Goal: Task Accomplishment & Management: Use online tool/utility

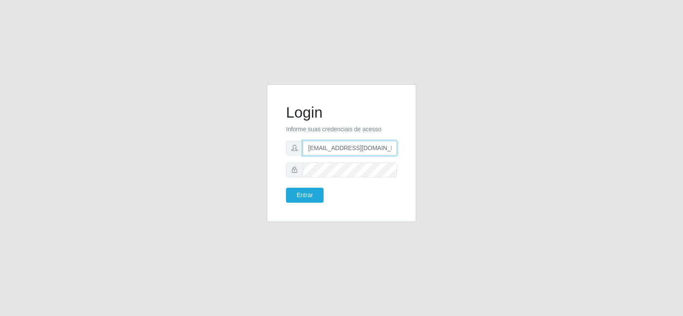
drag, startPoint x: 374, startPoint y: 146, endPoint x: 240, endPoint y: 160, distance: 134.8
click at [240, 160] on div "Login Informe suas credenciais de acesso [EMAIL_ADDRESS][DOMAIN_NAME] Entrar" at bounding box center [341, 158] width 487 height 148
type input "[DOMAIN_NAME]"
drag, startPoint x: 262, startPoint y: 146, endPoint x: 183, endPoint y: 155, distance: 79.5
click at [183, 155] on div "Login Informe suas credenciais de acesso [DOMAIN_NAME] Entrar" at bounding box center [341, 158] width 487 height 148
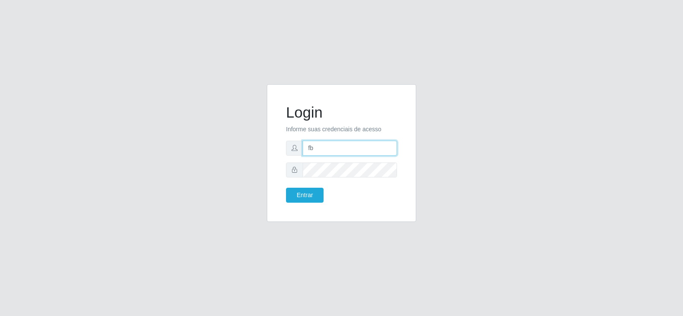
type input "[EMAIL_ADDRESS][DOMAIN_NAME]"
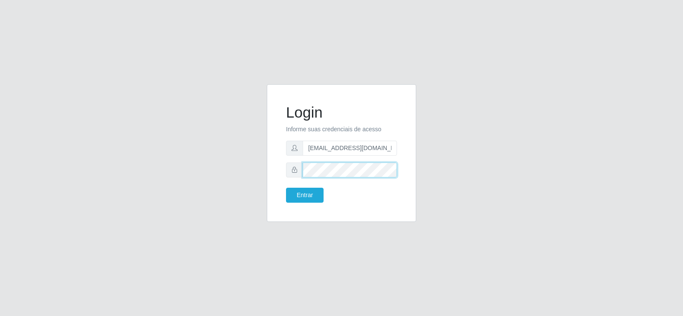
click at [280, 170] on div "Login Informe suas credenciais de acesso [EMAIL_ADDRESS][DOMAIN_NAME] Entrar" at bounding box center [342, 153] width 128 height 116
click at [286, 187] on button "Entrar" at bounding box center [305, 194] width 38 height 15
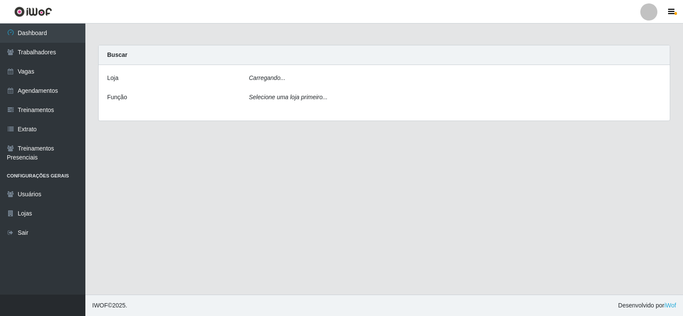
click at [304, 190] on main "Carregando... Buscar [PERSON_NAME]... Função Selecione uma loja primeiro..." at bounding box center [384, 158] width 598 height 271
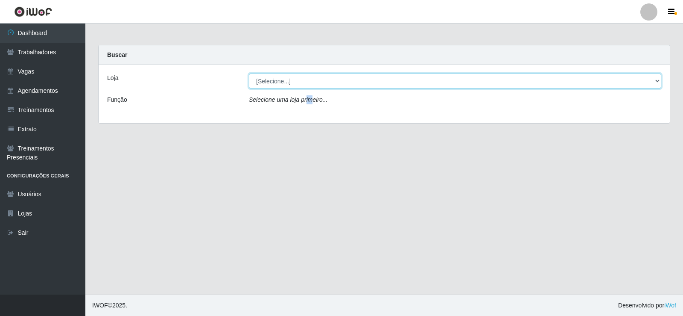
click at [286, 85] on select "[Selecione...] Supermercado Tadeu - [GEOGRAPHIC_DATA]" at bounding box center [455, 80] width 412 height 15
select select "195"
click at [249, 73] on select "[Selecione...] Supermercado Tadeu - [GEOGRAPHIC_DATA]" at bounding box center [455, 80] width 412 height 15
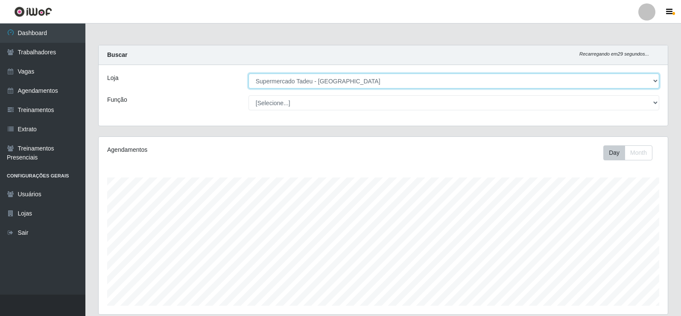
scroll to position [256, 0]
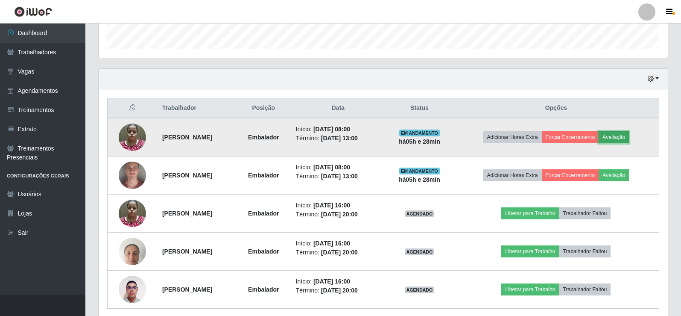
click at [629, 134] on button "Avaliação" at bounding box center [614, 137] width 30 height 12
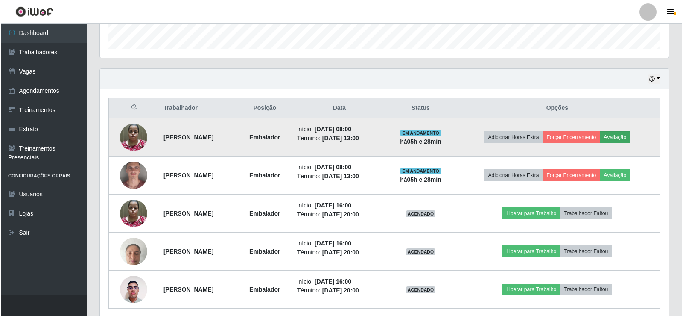
scroll to position [177, 565]
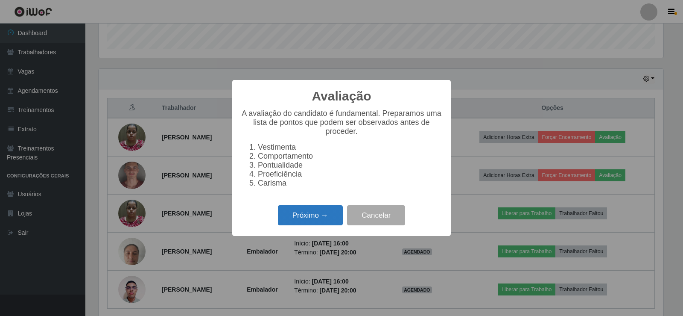
click at [316, 225] on button "Próximo →" at bounding box center [310, 215] width 65 height 20
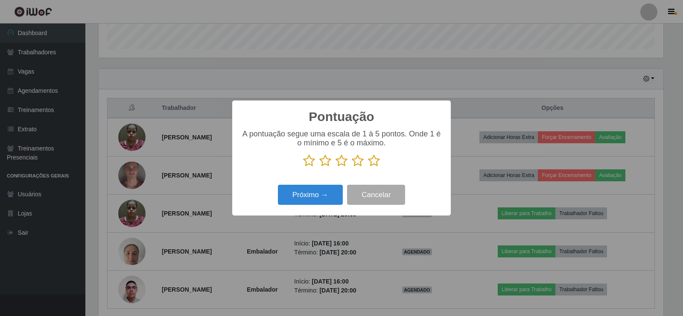
drag, startPoint x: 378, startPoint y: 159, endPoint x: 365, endPoint y: 171, distance: 17.8
click at [375, 160] on icon at bounding box center [374, 160] width 12 height 13
click at [368, 167] on input "radio" at bounding box center [368, 167] width 0 height 0
click at [285, 207] on div "Próximo → Cancelar" at bounding box center [342, 194] width 202 height 24
click at [302, 199] on button "Próximo →" at bounding box center [310, 194] width 65 height 20
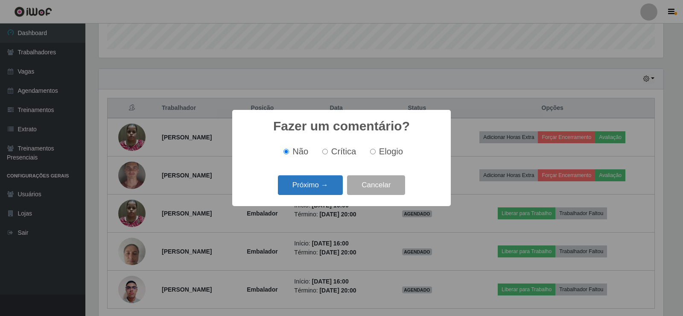
click at [321, 192] on button "Próximo →" at bounding box center [310, 185] width 65 height 20
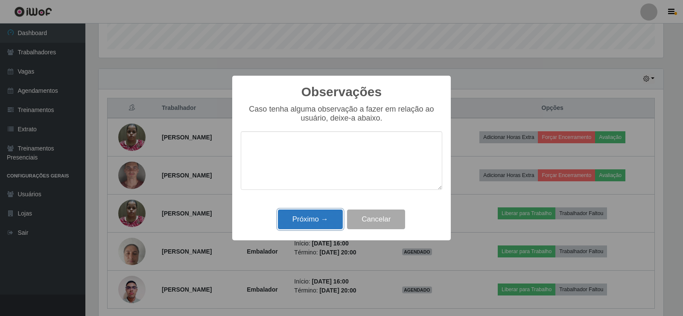
click at [314, 224] on button "Próximo →" at bounding box center [310, 219] width 65 height 20
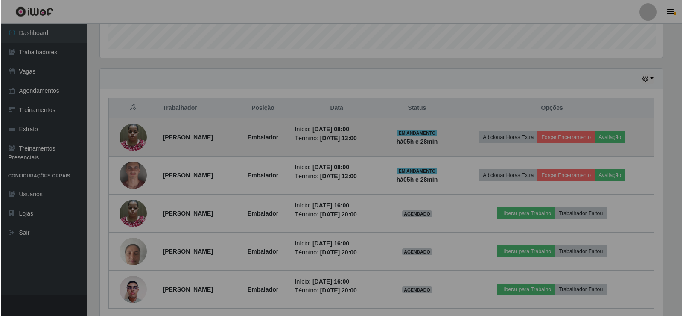
scroll to position [177, 569]
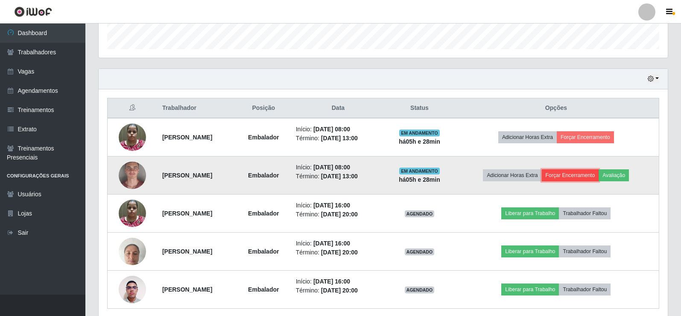
click at [581, 179] on button "Forçar Encerramento" at bounding box center [570, 175] width 57 height 12
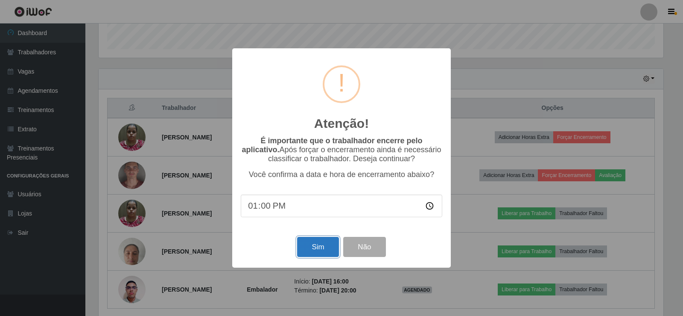
click at [310, 255] on button "Sim" at bounding box center [317, 247] width 41 height 20
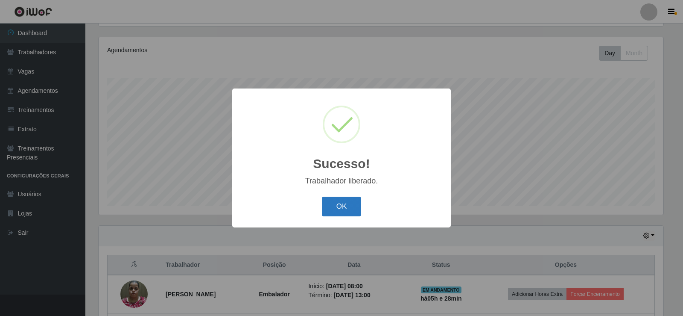
click at [351, 198] on button "OK" at bounding box center [342, 206] width 40 height 20
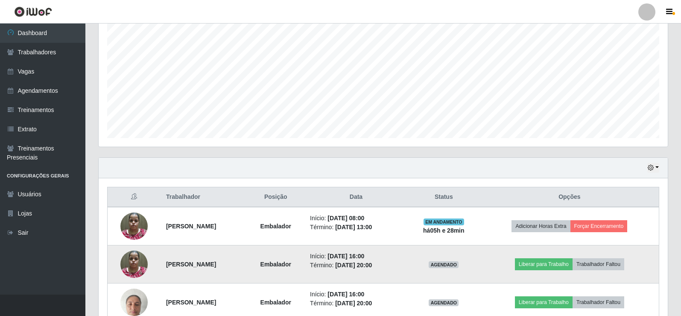
scroll to position [251, 0]
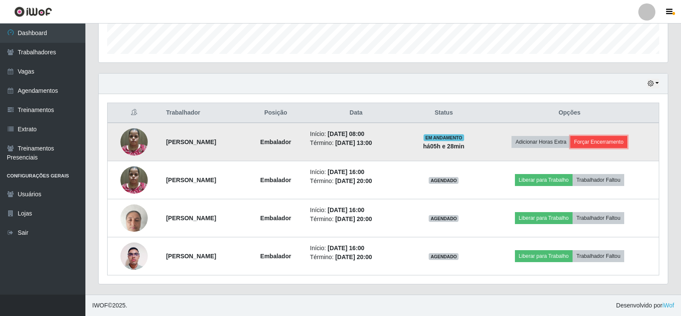
click at [607, 142] on button "Forçar Encerramento" at bounding box center [598, 142] width 57 height 12
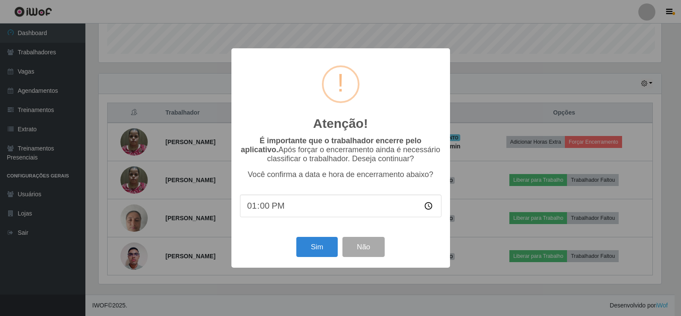
scroll to position [177, 565]
click at [316, 250] on button "Sim" at bounding box center [317, 247] width 41 height 20
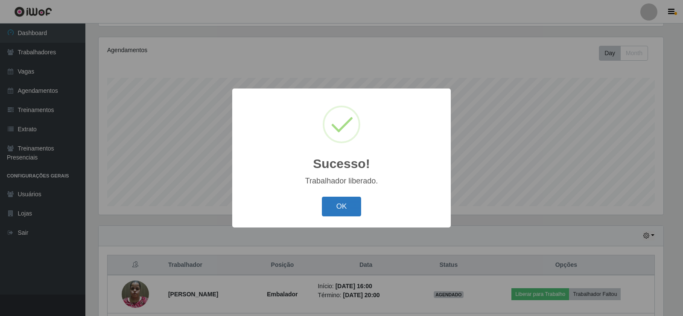
click at [345, 208] on button "OK" at bounding box center [342, 206] width 40 height 20
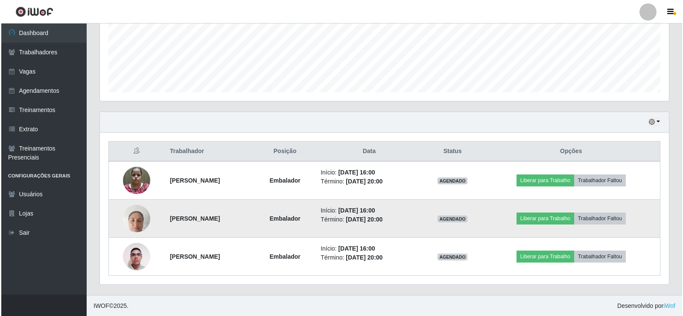
scroll to position [0, 0]
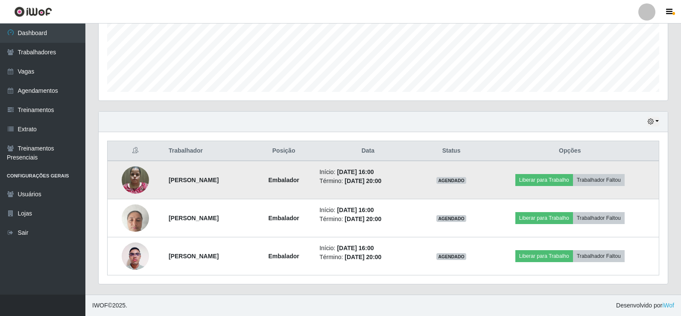
click at [129, 175] on img at bounding box center [135, 179] width 27 height 36
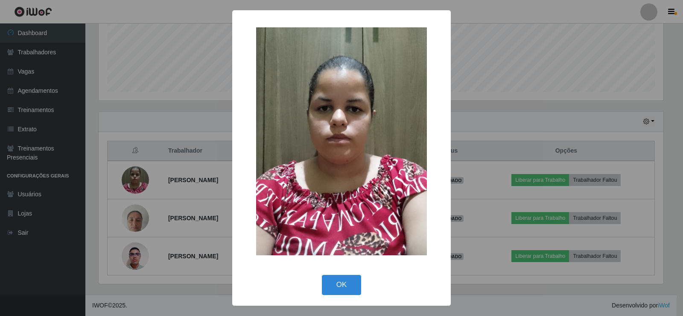
drag, startPoint x: 340, startPoint y: 282, endPoint x: 352, endPoint y: 250, distance: 33.9
click at [339, 282] on button "OK" at bounding box center [342, 285] width 40 height 20
